Goal: Transaction & Acquisition: Purchase product/service

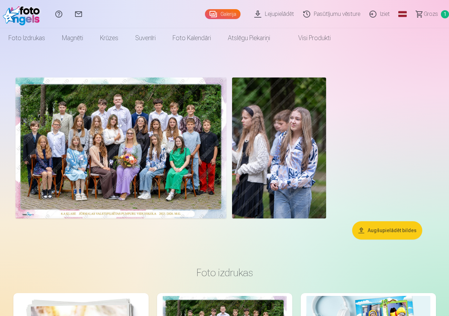
click at [395, 239] on button "Augšupielādēt bildes" at bounding box center [387, 230] width 70 height 18
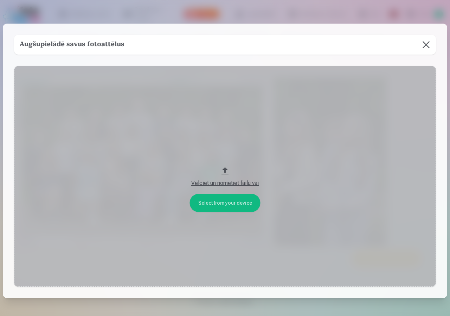
click at [423, 44] on button at bounding box center [427, 45] width 20 height 20
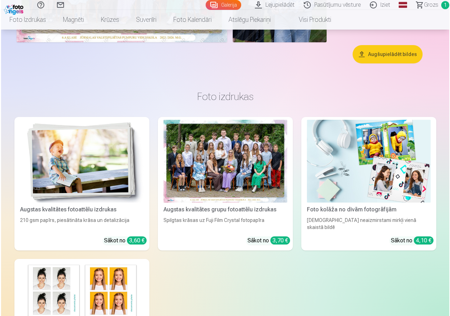
scroll to position [106, 0]
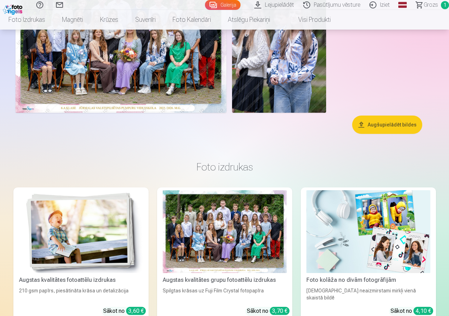
click at [326, 113] on img at bounding box center [279, 42] width 94 height 141
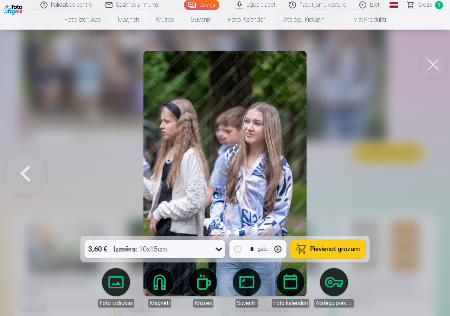
click at [216, 248] on icon at bounding box center [219, 248] width 11 height 11
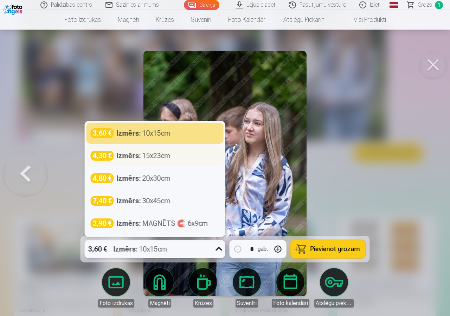
click at [160, 156] on div "Izmērs : 15x23cm" at bounding box center [144, 156] width 54 height 10
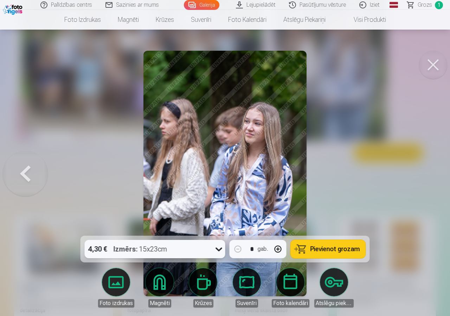
click at [115, 210] on body "Palīdzības centrs Sazinies ar mums Galerija Lejupielādēt Pasūtījumu vēsture Izi…" at bounding box center [225, 52] width 450 height 316
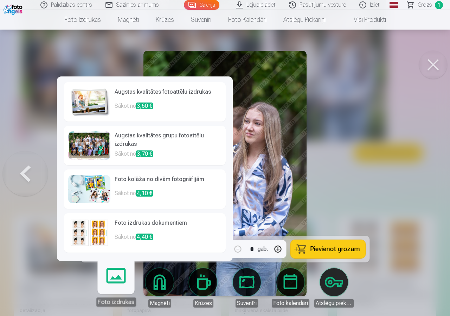
click at [158, 88] on h6 "Augstas kvalitātes fotoattēlu izdrukas" at bounding box center [168, 95] width 107 height 14
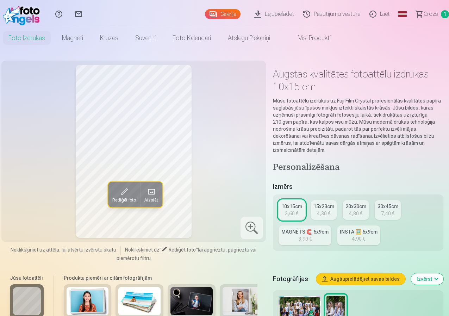
click at [119, 193] on span at bounding box center [124, 191] width 11 height 11
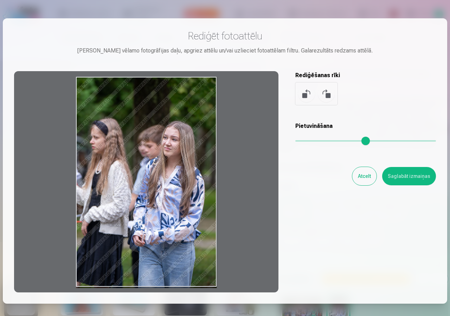
drag, startPoint x: 195, startPoint y: 172, endPoint x: 166, endPoint y: 174, distance: 29.3
click at [166, 178] on div at bounding box center [146, 181] width 265 height 221
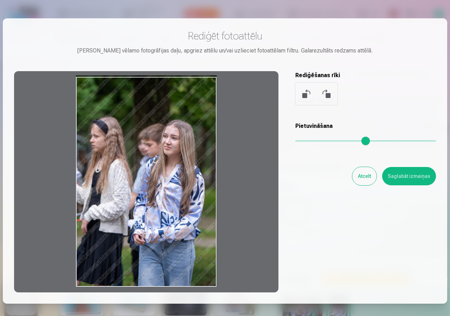
drag, startPoint x: 173, startPoint y: 193, endPoint x: 120, endPoint y: 166, distance: 59.6
click at [121, 167] on div at bounding box center [146, 181] width 265 height 221
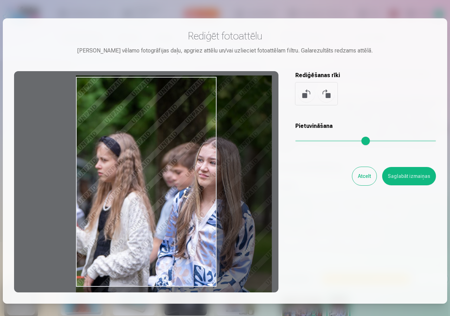
drag, startPoint x: 296, startPoint y: 141, endPoint x: 331, endPoint y: 141, distance: 35.2
click at [331, 141] on input "range" at bounding box center [366, 140] width 141 height 1
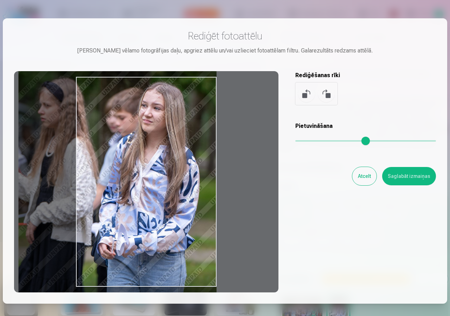
drag, startPoint x: 171, startPoint y: 225, endPoint x: 110, endPoint y: 169, distance: 82.4
click at [110, 169] on div at bounding box center [146, 181] width 265 height 221
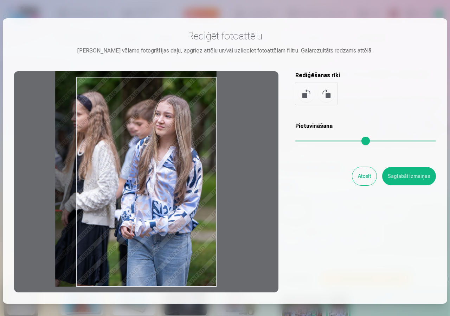
drag, startPoint x: 331, startPoint y: 138, endPoint x: 306, endPoint y: 141, distance: 24.5
click at [307, 141] on input "range" at bounding box center [366, 140] width 141 height 1
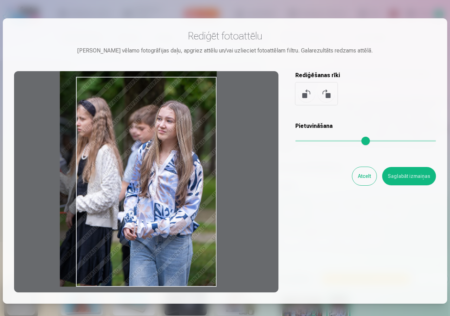
drag, startPoint x: 178, startPoint y: 206, endPoint x: 144, endPoint y: 190, distance: 36.8
click at [144, 190] on div at bounding box center [146, 181] width 265 height 221
drag, startPoint x: 171, startPoint y: 199, endPoint x: 145, endPoint y: 193, distance: 26.7
click at [145, 193] on div at bounding box center [146, 181] width 265 height 221
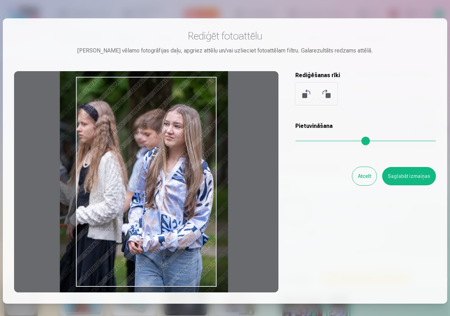
drag, startPoint x: 307, startPoint y: 140, endPoint x: 314, endPoint y: 141, distance: 7.0
click at [314, 141] on input "range" at bounding box center [366, 140] width 141 height 1
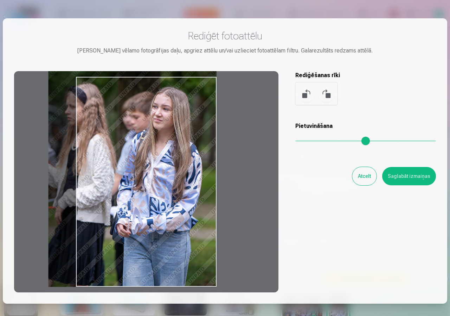
drag, startPoint x: 166, startPoint y: 216, endPoint x: 138, endPoint y: 196, distance: 34.6
click at [138, 196] on div at bounding box center [146, 181] width 265 height 221
type input "****"
click at [406, 176] on button "Saglabāt izmaiņas" at bounding box center [409, 176] width 54 height 18
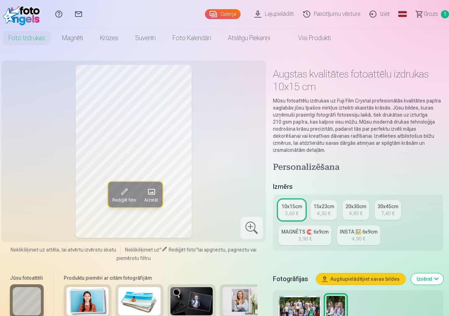
click at [329, 203] on div "15x23cm" at bounding box center [323, 206] width 21 height 7
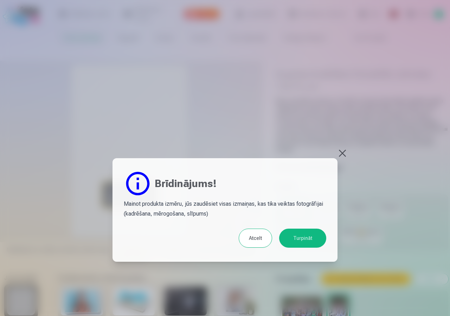
click at [261, 236] on button "Atcelt" at bounding box center [255, 237] width 33 height 19
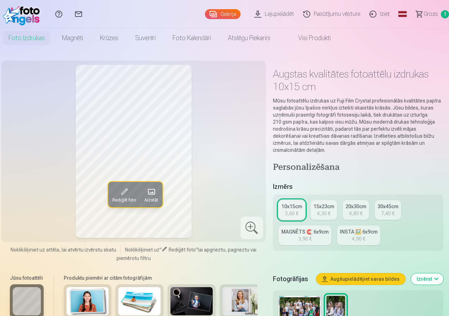
click at [324, 203] on div "15x23cm" at bounding box center [323, 206] width 21 height 7
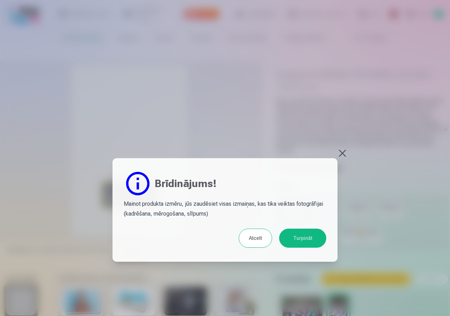
click at [304, 235] on button "Turpināt" at bounding box center [302, 237] width 47 height 19
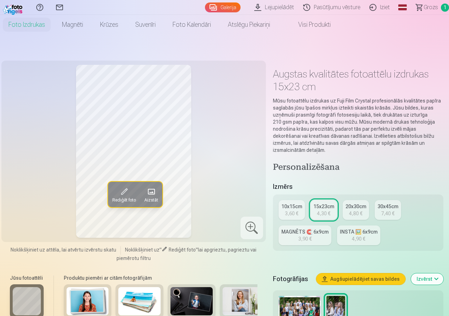
scroll to position [70, 0]
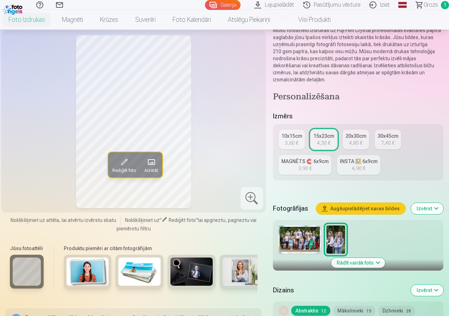
click at [324, 132] on div "15x23cm" at bounding box center [323, 135] width 21 height 7
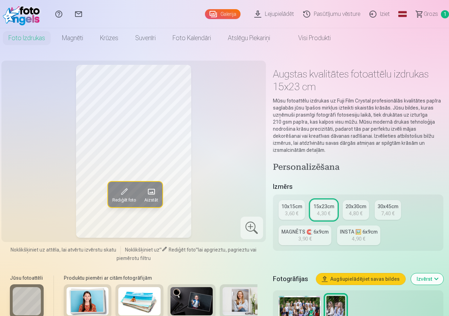
click at [440, 12] on span "1" at bounding box center [444, 14] width 8 height 8
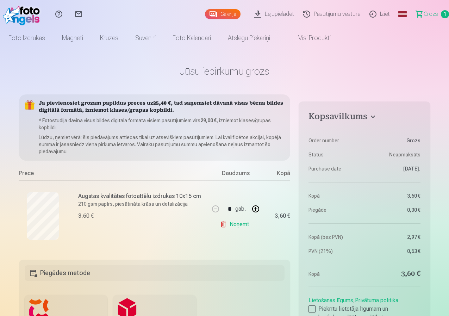
click at [310, 13] on link "Pasūtījumu vēsture" at bounding box center [332, 14] width 66 height 28
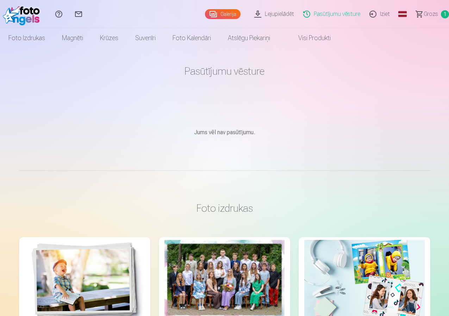
click at [205, 14] on link "Galerija" at bounding box center [223, 14] width 36 height 10
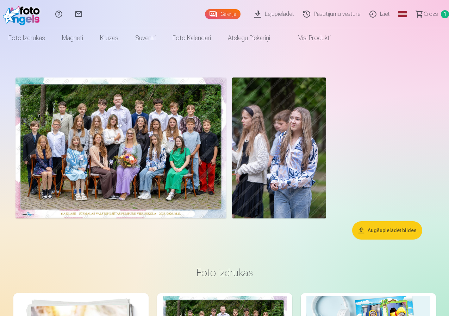
click at [428, 12] on span "Grozs" at bounding box center [430, 14] width 14 height 8
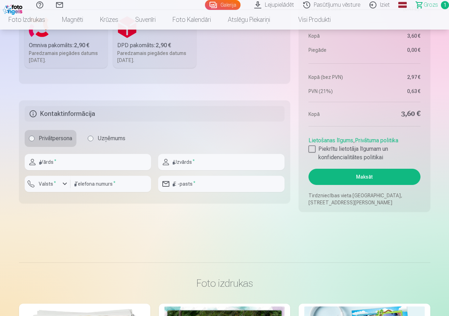
scroll to position [387, 0]
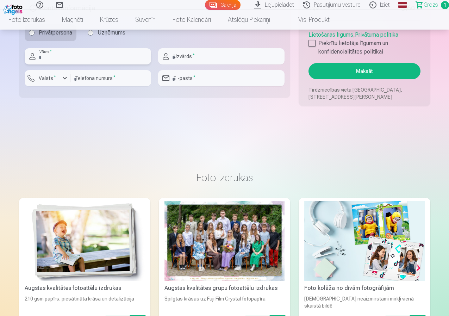
click at [85, 55] on input "text" at bounding box center [88, 56] width 126 height 16
type input "****"
type input "*********"
type input "********"
type input "**********"
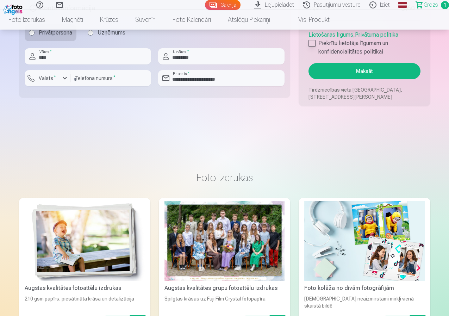
click at [310, 44] on div at bounding box center [311, 43] width 7 height 7
click at [371, 71] on button "Maksāt" at bounding box center [364, 71] width 112 height 16
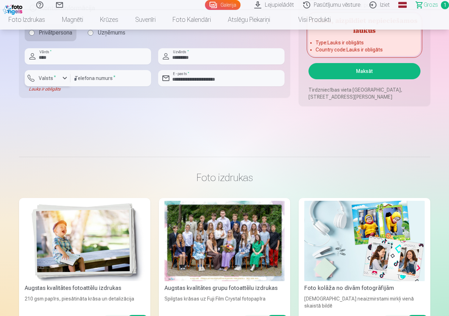
click at [64, 78] on div "button" at bounding box center [65, 78] width 8 height 8
click at [63, 93] on li "+371 Latvija" at bounding box center [55, 95] width 50 height 14
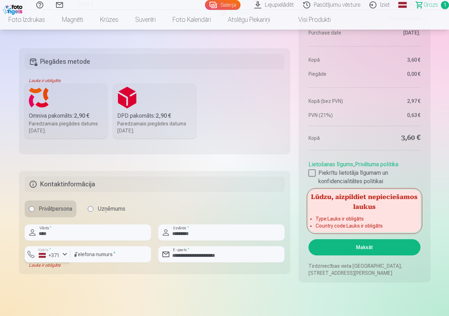
scroll to position [352, 0]
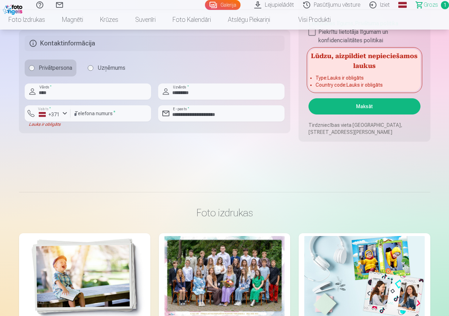
click at [368, 107] on button "Maksāt" at bounding box center [364, 106] width 112 height 16
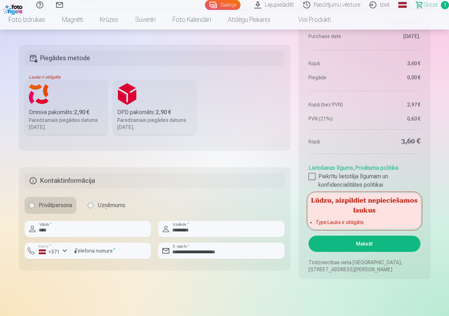
scroll to position [106, 0]
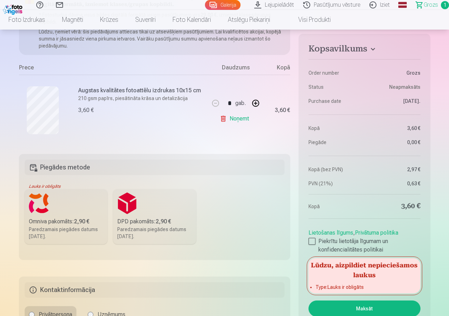
click at [46, 200] on label "Omniva pakomāts : 2,90 € Paredzamais piegādes datums [DATE]." at bounding box center [66, 216] width 83 height 55
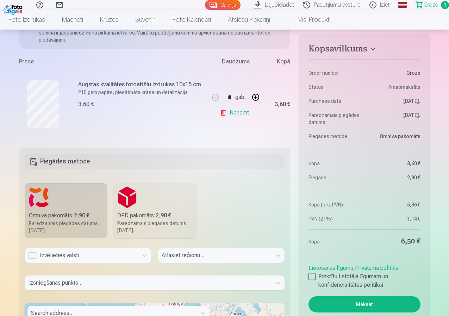
scroll to position [211, 0]
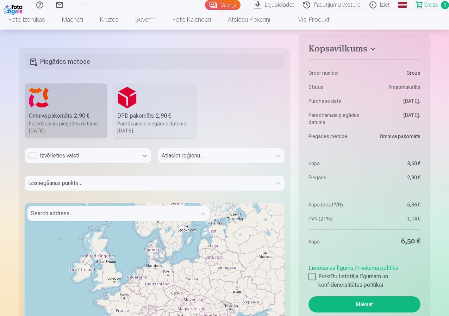
click at [144, 155] on icon at bounding box center [144, 155] width 7 height 7
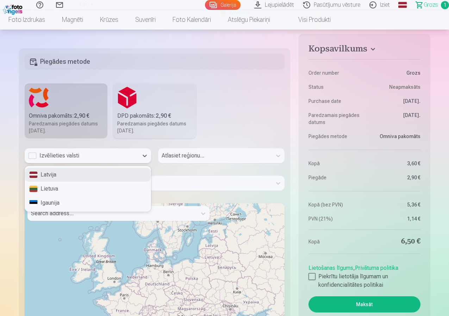
click at [99, 170] on div "Latvija" at bounding box center [88, 174] width 126 height 14
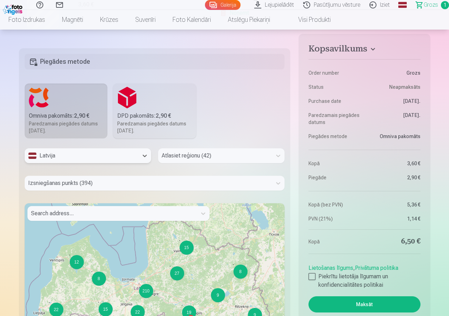
click at [261, 153] on div at bounding box center [214, 156] width 107 height 10
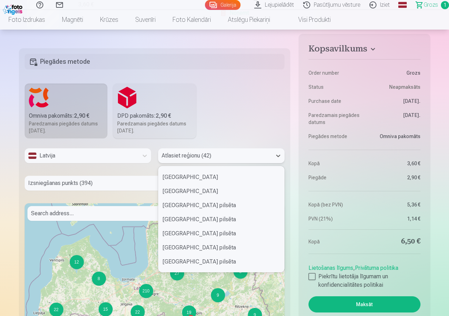
scroll to position [70, 0]
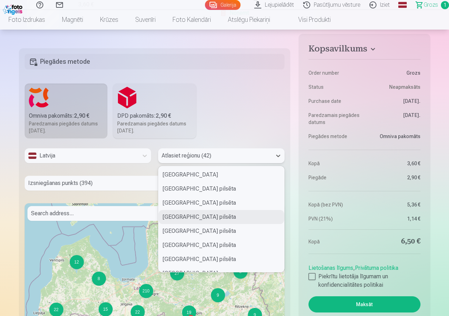
click at [188, 212] on div "[GEOGRAPHIC_DATA] pilsēta" at bounding box center [221, 217] width 126 height 14
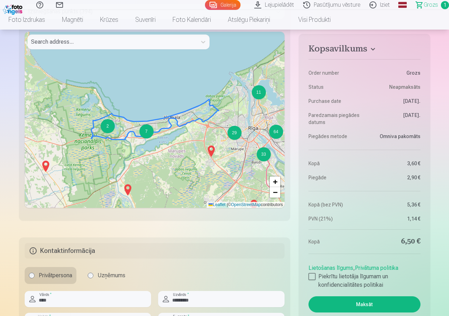
scroll to position [317, 0]
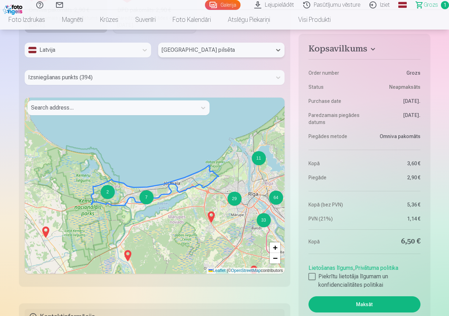
click at [153, 108] on div at bounding box center [112, 108] width 162 height 10
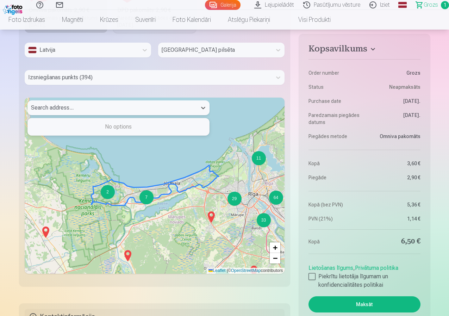
click at [114, 77] on div at bounding box center [148, 77] width 240 height 10
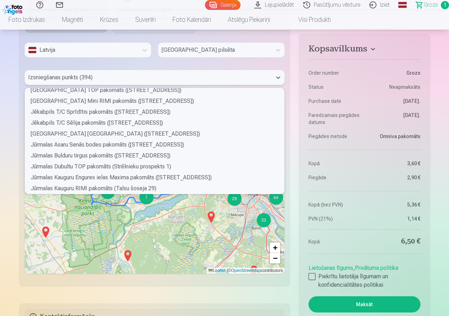
scroll to position [915, 0]
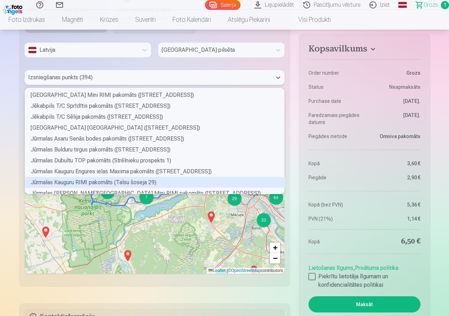
click at [97, 183] on div "Jūrmalas Kauguru RIMI pakomāts (Talsu šoseja 29)" at bounding box center [155, 182] width 260 height 11
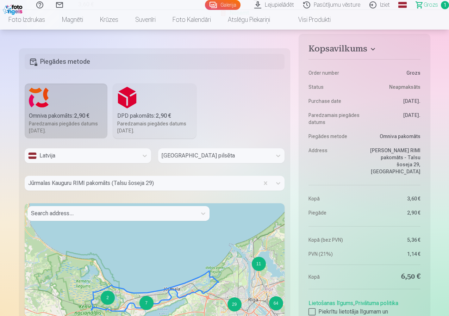
scroll to position [35, 0]
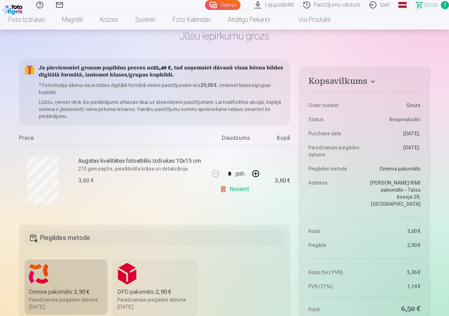
click at [266, 3] on link "Lejupielādēt" at bounding box center [274, 5] width 49 height 10
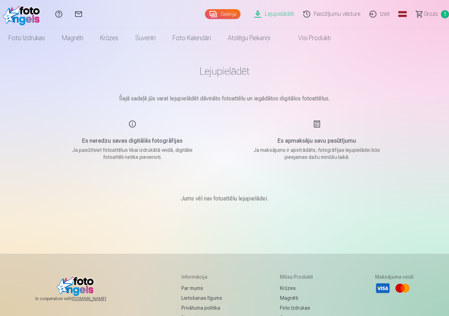
click at [132, 124] on div "Es neredzu savas digitālās fotogrāfijas Ja pasūtīsiet fotoattēlus tikai izdrukā…" at bounding box center [132, 140] width 167 height 41
click at [69, 13] on link "Palīdzības centrs" at bounding box center [59, 14] width 20 height 28
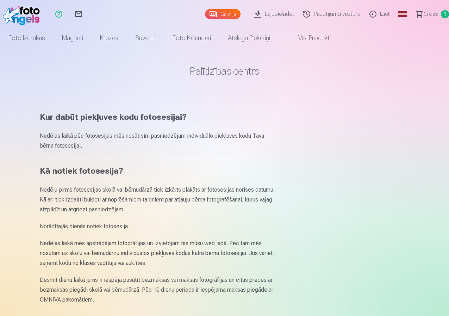
click at [88, 12] on link "Sazinies ar mums" at bounding box center [79, 14] width 20 height 28
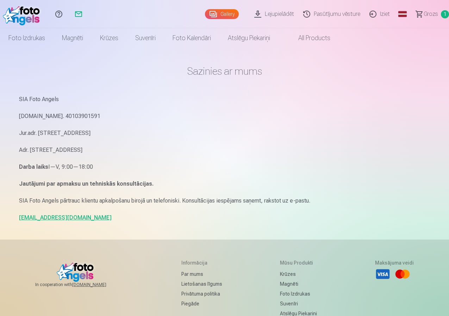
click at [49, 217] on link "info@fotoangels.lv" at bounding box center [65, 217] width 93 height 7
click at [44, 218] on link "info@fotoangels.lv" at bounding box center [65, 217] width 93 height 7
click at [424, 14] on span "Grozs" at bounding box center [430, 14] width 14 height 8
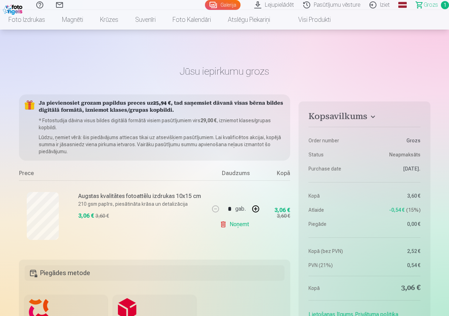
scroll to position [106, 0]
